Goal: Task Accomplishment & Management: Manage account settings

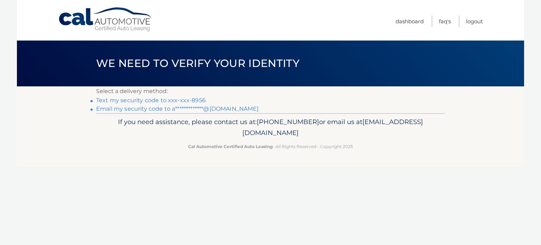
click at [190, 96] on li "Text my security code to xxx-xxx-8956" at bounding box center [270, 100] width 348 height 8
click at [183, 102] on link "Text my security code to xxx-xxx-8956" at bounding box center [150, 100] width 109 height 7
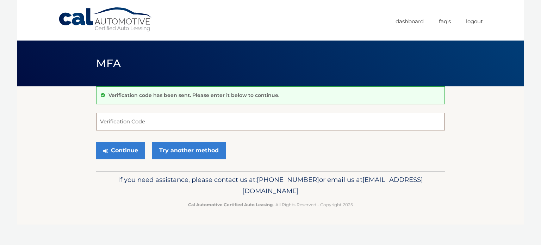
click at [153, 122] on input "Verification Code" at bounding box center [270, 122] width 348 height 18
type input "791027"
click at [96, 142] on button "Continue" at bounding box center [120, 151] width 49 height 18
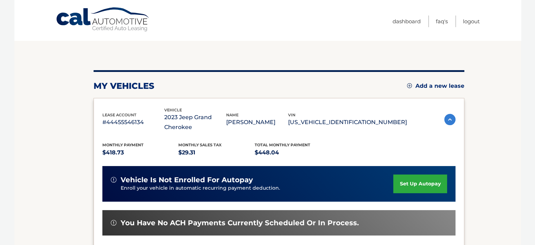
scroll to position [141, 0]
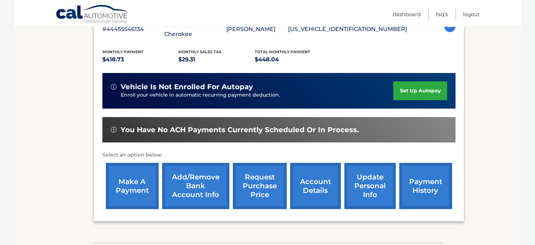
click at [135, 191] on link "make a payment" at bounding box center [132, 186] width 53 height 46
